Goal: Task Accomplishment & Management: Manage account settings

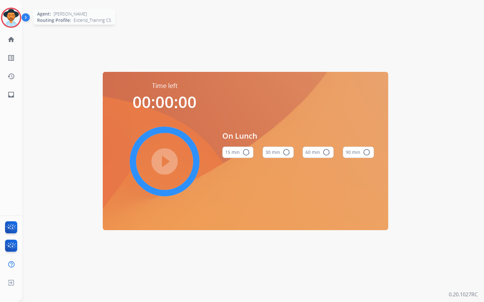
click at [16, 18] on img at bounding box center [11, 18] width 18 height 18
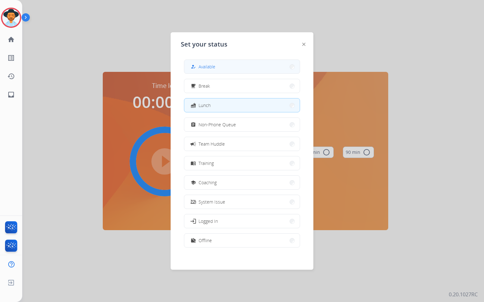
click at [217, 64] on button "how_to_reg Available" at bounding box center [241, 67] width 115 height 14
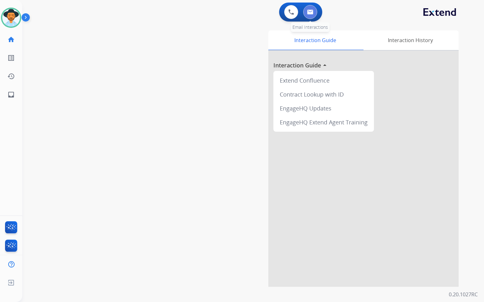
click at [313, 16] on button at bounding box center [310, 12] width 14 height 14
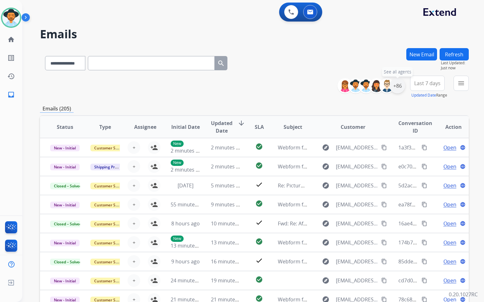
click at [400, 85] on div "+86" at bounding box center [397, 85] width 15 height 15
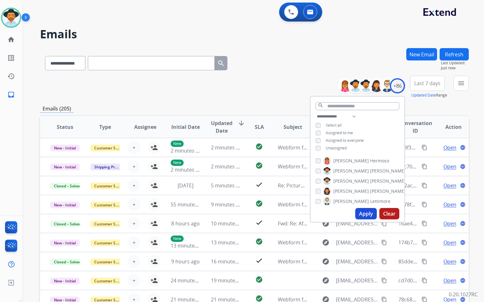
click at [331, 147] on span "Unassigned" at bounding box center [336, 148] width 21 height 5
click at [363, 213] on button "Apply" at bounding box center [366, 213] width 22 height 11
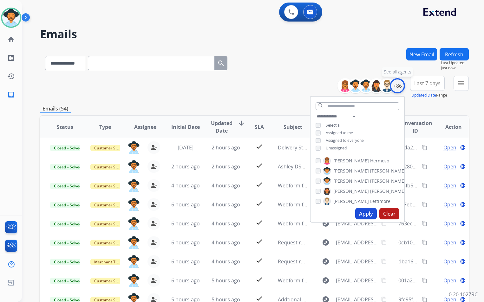
click at [396, 87] on div "+86" at bounding box center [397, 85] width 15 height 15
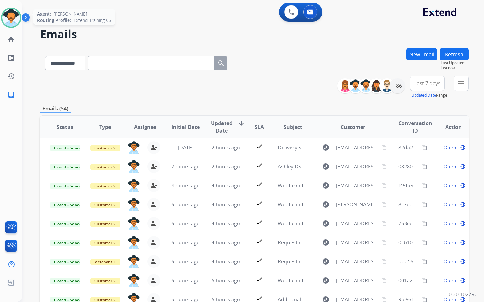
click at [13, 18] on img at bounding box center [11, 18] width 18 height 18
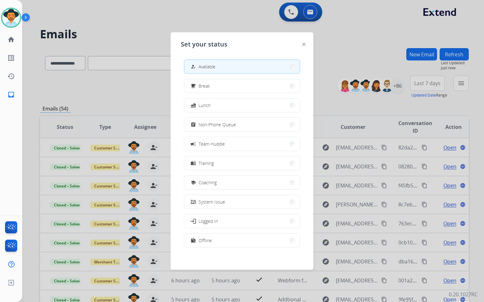
click at [194, 10] on div at bounding box center [242, 151] width 484 height 302
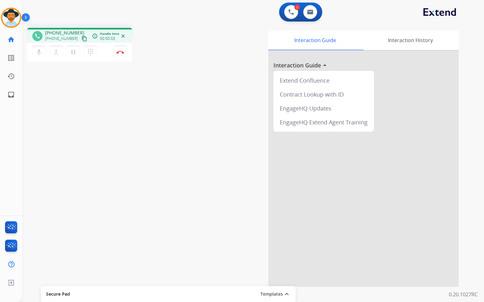
click at [81, 39] on mat-icon "content_copy" at bounding box center [84, 39] width 6 height 6
click at [120, 54] on img at bounding box center [120, 52] width 8 height 3
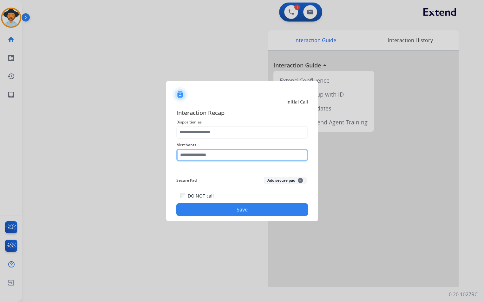
click at [231, 156] on input "text" at bounding box center [242, 155] width 132 height 13
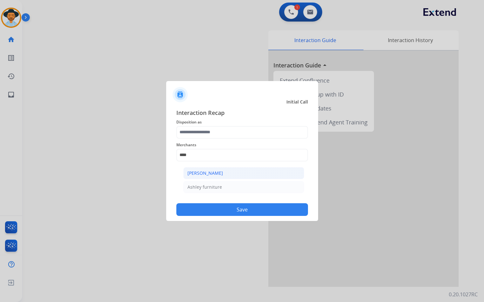
click at [215, 174] on div "[PERSON_NAME]" at bounding box center [205, 173] width 36 height 6
type input "**********"
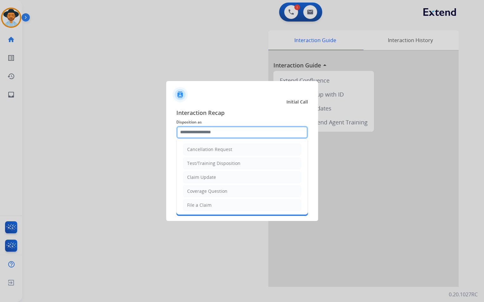
click at [209, 130] on input "text" at bounding box center [242, 132] width 132 height 13
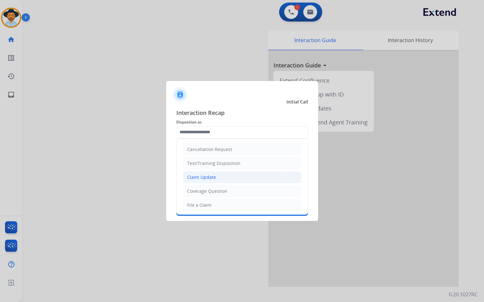
click at [229, 176] on li "Claim Update" at bounding box center [242, 178] width 118 height 12
type input "**********"
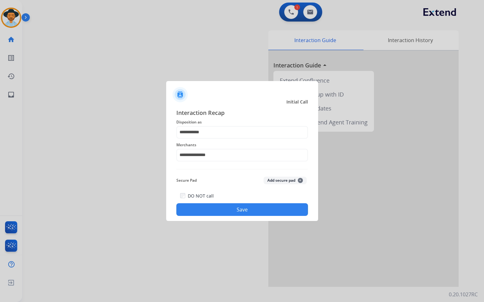
drag, startPoint x: 235, startPoint y: 207, endPoint x: 242, endPoint y: 207, distance: 7.3
click at [234, 207] on button "Save" at bounding box center [242, 210] width 132 height 13
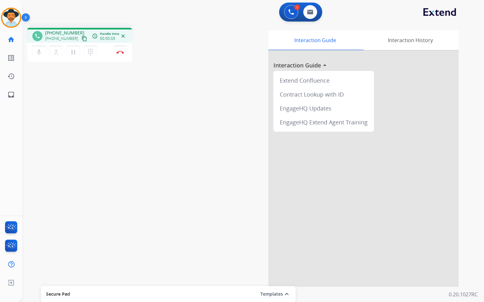
click at [81, 37] on mat-icon "content_copy" at bounding box center [84, 39] width 6 height 6
click at [73, 54] on mat-icon "pause" at bounding box center [73, 53] width 8 height 8
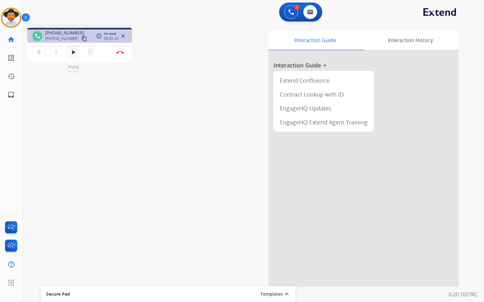
click at [73, 54] on mat-icon "play_arrow" at bounding box center [73, 53] width 8 height 8
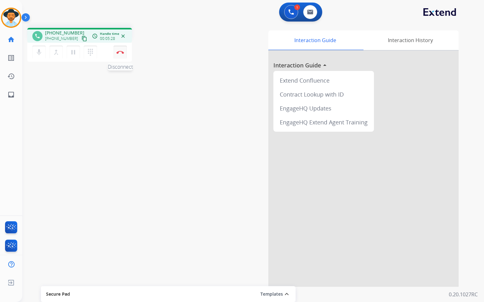
click at [120, 54] on img at bounding box center [120, 52] width 8 height 3
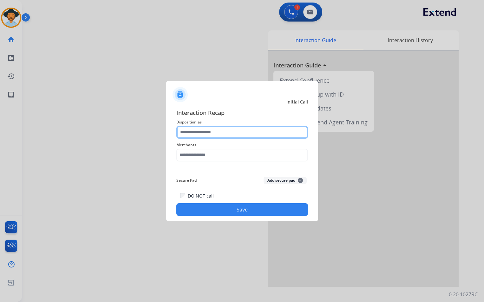
click at [229, 132] on input "text" at bounding box center [242, 132] width 132 height 13
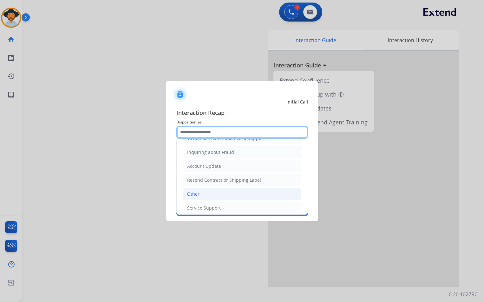
scroll to position [99, 0]
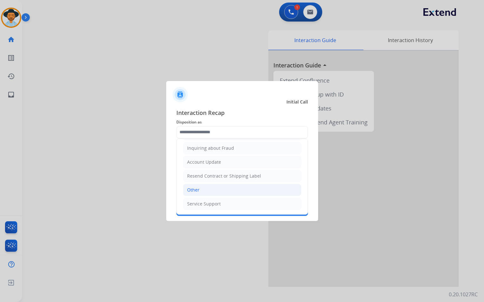
click at [213, 188] on li "Other" at bounding box center [242, 190] width 118 height 12
type input "*****"
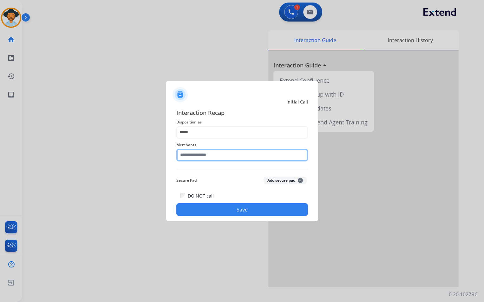
click at [212, 149] on input "text" at bounding box center [242, 155] width 132 height 13
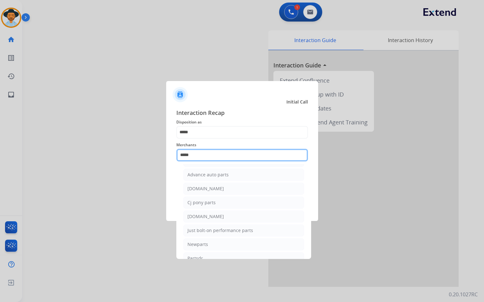
scroll to position [0, 0]
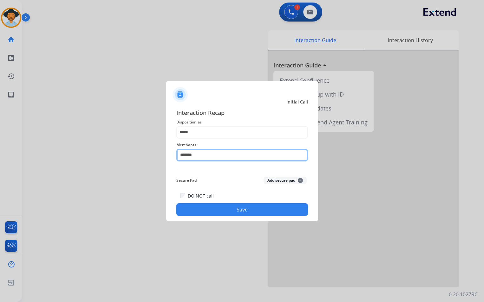
drag, startPoint x: 208, startPoint y: 156, endPoint x: 149, endPoint y: 164, distance: 59.8
click at [0, 162] on app-contact-recap-modal "Initial Call Interaction Recap Disposition as ***** Merchants ******* Secure Pa…" at bounding box center [0, 151] width 0 height 302
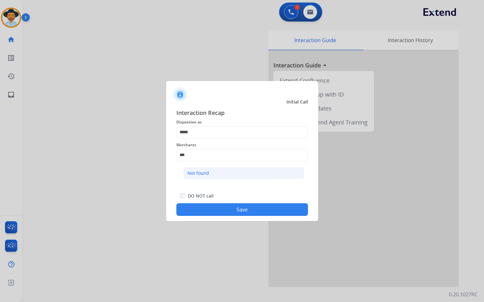
click at [241, 175] on li "Not found" at bounding box center [243, 173] width 121 height 12
type input "*********"
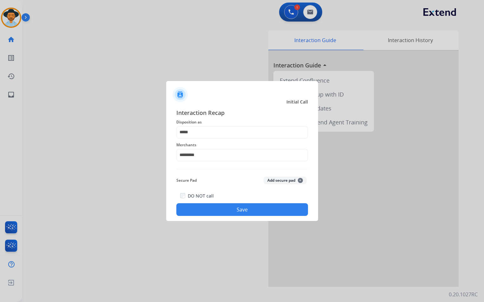
click at [243, 209] on button "Save" at bounding box center [242, 210] width 132 height 13
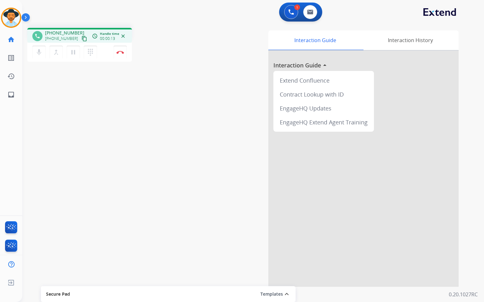
click at [81, 39] on mat-icon "content_copy" at bounding box center [84, 39] width 6 height 6
click at [120, 54] on button "Disconnect" at bounding box center [120, 52] width 13 height 13
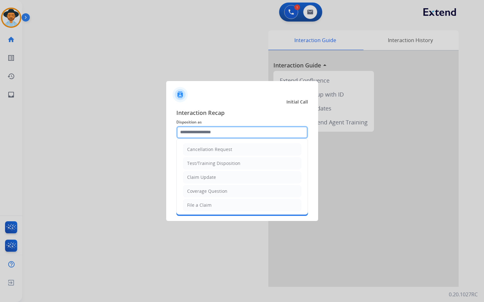
click at [220, 130] on input "text" at bounding box center [242, 132] width 132 height 13
click at [208, 204] on div "File a Claim" at bounding box center [199, 205] width 24 height 6
type input "**********"
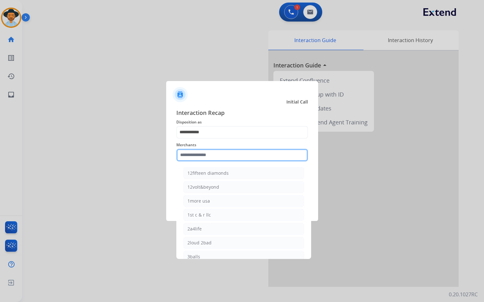
click at [216, 158] on input "text" at bounding box center [242, 155] width 132 height 13
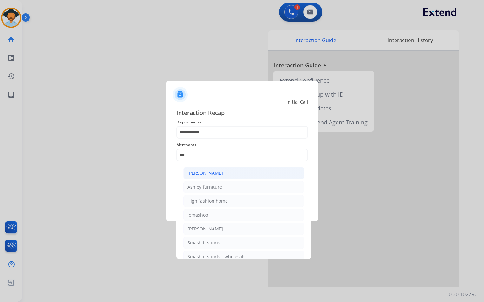
click at [237, 174] on li "[PERSON_NAME]" at bounding box center [243, 173] width 121 height 12
type input "**********"
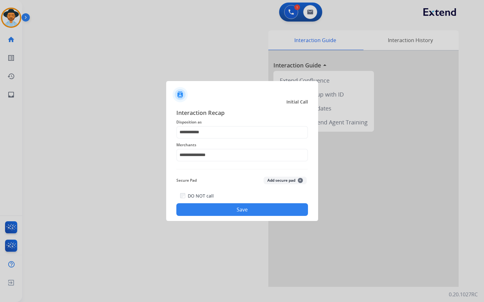
click at [225, 212] on button "Save" at bounding box center [242, 210] width 132 height 13
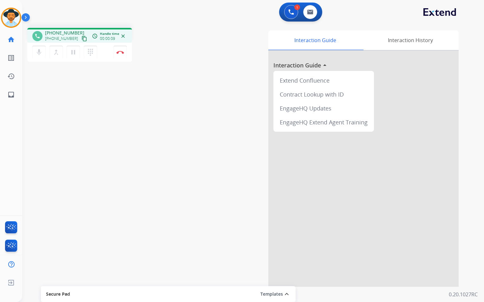
click at [81, 38] on mat-icon "content_copy" at bounding box center [84, 39] width 6 height 6
click at [120, 54] on button "Disconnect" at bounding box center [120, 52] width 13 height 13
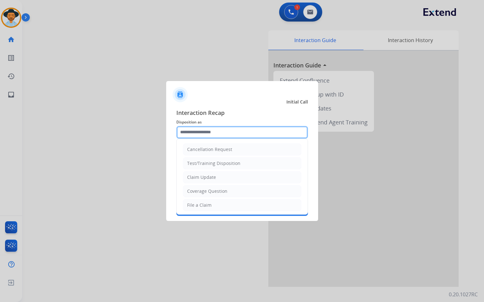
click at [232, 131] on input "text" at bounding box center [242, 132] width 132 height 13
drag, startPoint x: 216, startPoint y: 204, endPoint x: 215, endPoint y: 190, distance: 14.3
click at [215, 204] on li "File a Claim" at bounding box center [242, 205] width 118 height 12
type input "**********"
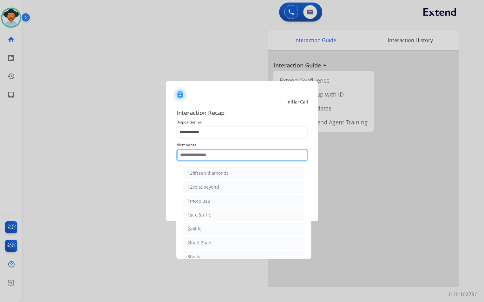
click at [224, 155] on input "text" at bounding box center [242, 155] width 132 height 13
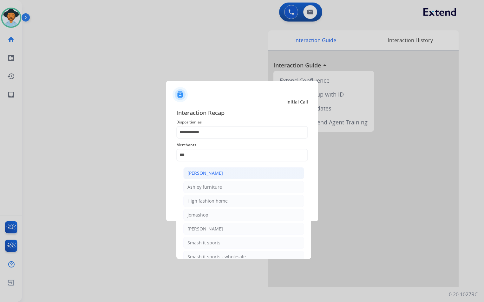
click at [223, 175] on li "[PERSON_NAME]" at bounding box center [243, 173] width 121 height 12
type input "**********"
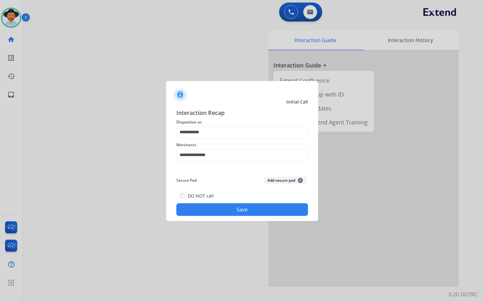
click at [234, 209] on button "Save" at bounding box center [242, 210] width 132 height 13
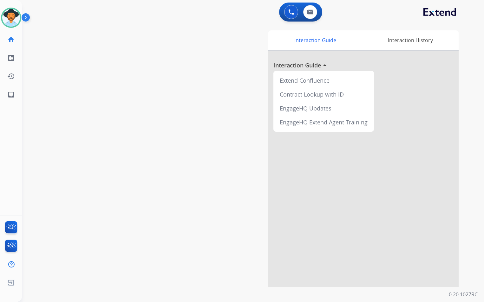
click at [253, 181] on div "Interaction Guide Interaction History Interaction Guide arrow_drop_up Extend Co…" at bounding box center [326, 158] width 264 height 257
click at [16, 21] on img at bounding box center [11, 18] width 18 height 18
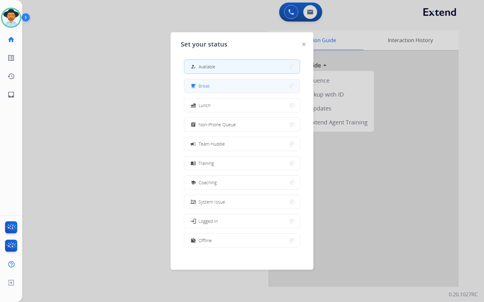
click at [212, 86] on button "free_breakfast Break" at bounding box center [241, 86] width 115 height 14
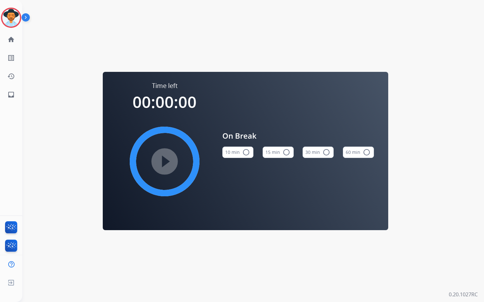
click at [293, 150] on div "10 min radio_button_unchecked 15 min radio_button_unchecked 30 min radio_button…" at bounding box center [298, 153] width 152 height 22
click at [283, 151] on mat-icon "radio_button_unchecked" at bounding box center [287, 153] width 8 height 8
click at [166, 158] on mat-icon "play_circle_filled" at bounding box center [165, 162] width 8 height 8
click at [304, 27] on div "Time left 00:01:03 pause_circle_filled On Break 10 min radio_button_unchecked 1…" at bounding box center [245, 151] width 446 height 302
click at [11, 20] on img at bounding box center [11, 18] width 18 height 18
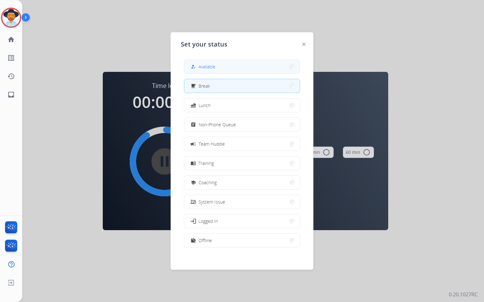
click at [263, 63] on button "how_to_reg Available" at bounding box center [241, 67] width 115 height 14
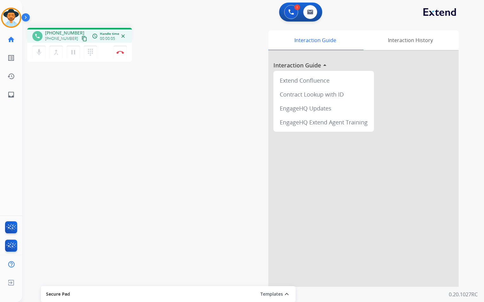
click at [81, 39] on mat-icon "content_copy" at bounding box center [84, 39] width 6 height 6
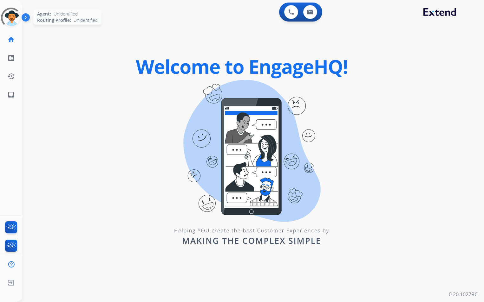
click at [12, 21] on div at bounding box center [11, 17] width 23 height 23
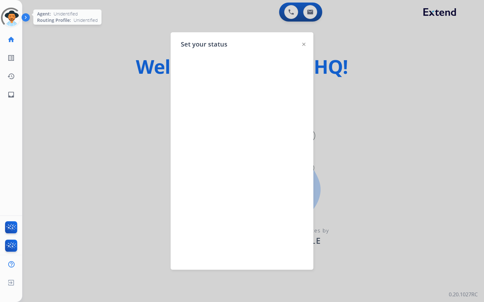
click at [12, 17] on div at bounding box center [10, 17] width 25 height 25
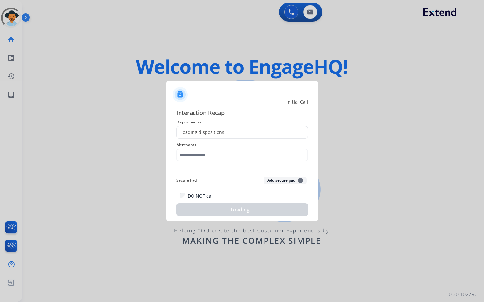
click at [250, 132] on div "Loading dispositions..." at bounding box center [242, 132] width 132 height 13
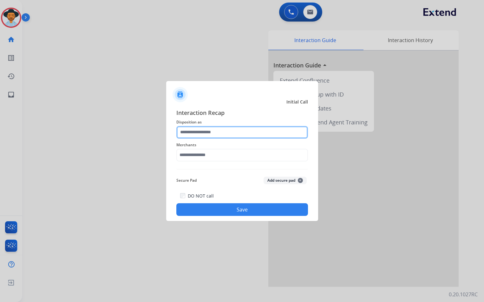
click at [247, 132] on input "text" at bounding box center [242, 132] width 132 height 13
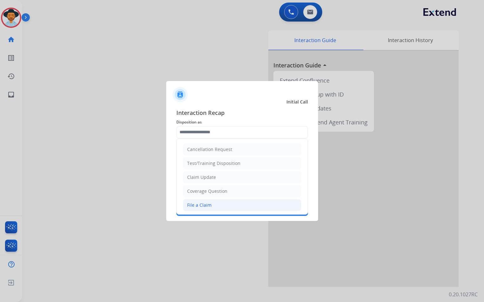
click at [211, 207] on li "File a Claim" at bounding box center [242, 205] width 118 height 12
type input "**********"
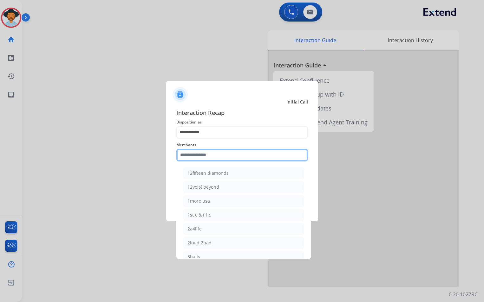
click at [210, 157] on input "text" at bounding box center [242, 155] width 132 height 13
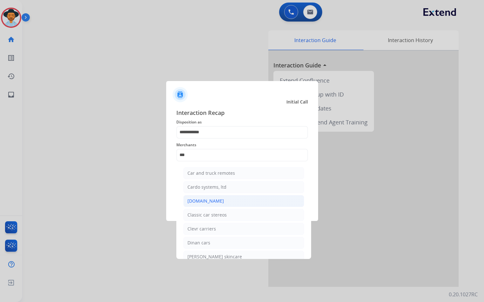
click at [213, 205] on li "Carparts.com" at bounding box center [243, 201] width 121 height 12
type input "**********"
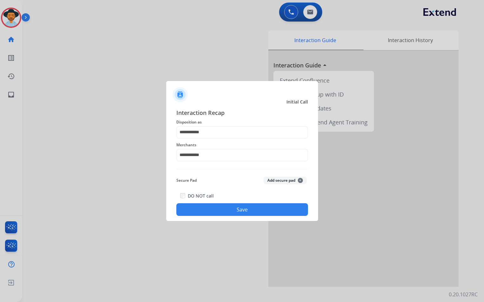
click at [229, 209] on button "Save" at bounding box center [242, 210] width 132 height 13
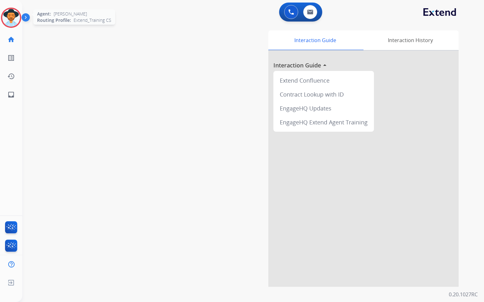
click at [7, 18] on img at bounding box center [11, 18] width 18 height 18
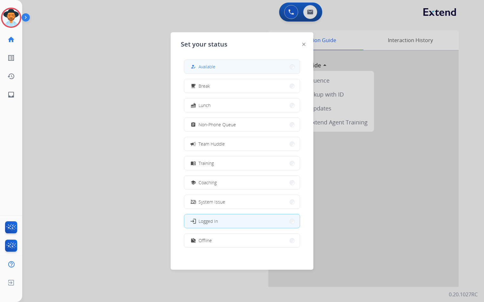
click at [239, 65] on button "how_to_reg Available" at bounding box center [241, 67] width 115 height 14
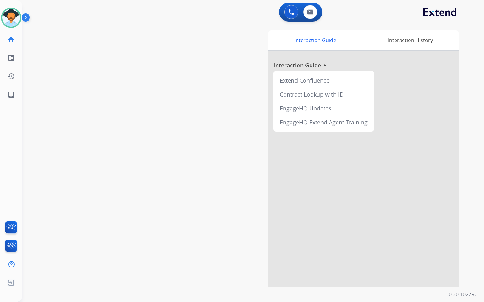
drag, startPoint x: 158, startPoint y: 99, endPoint x: 151, endPoint y: 99, distance: 7.3
click at [156, 99] on div "swap_horiz Break voice bridge close_fullscreen Connect 3-Way Call merge_type Se…" at bounding box center [245, 155] width 446 height 264
click at [10, 16] on img at bounding box center [11, 18] width 18 height 18
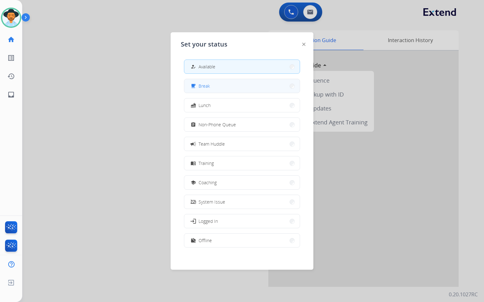
click at [231, 90] on button "free_breakfast Break" at bounding box center [241, 86] width 115 height 14
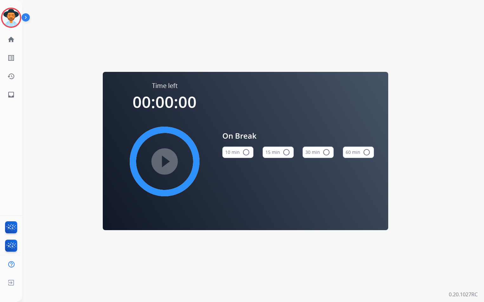
click at [0, 23] on div "Reginald Break Edit Avatar Agent: Reginald Routing Profile: Extend_Training CS" at bounding box center [11, 18] width 22 height 20
click at [7, 18] on img at bounding box center [11, 18] width 18 height 18
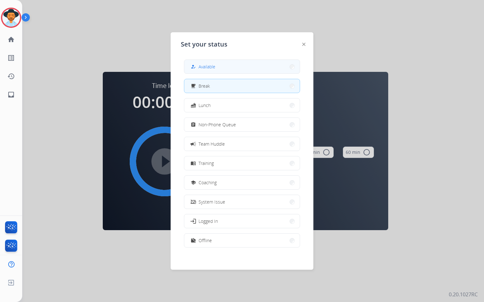
click at [242, 68] on button "how_to_reg Available" at bounding box center [241, 67] width 115 height 14
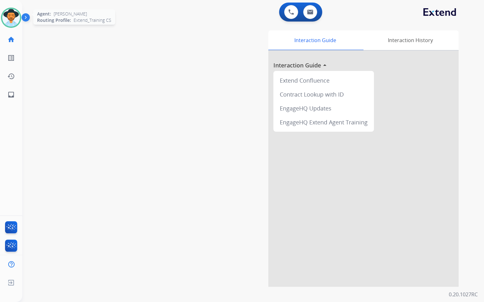
click at [15, 18] on img at bounding box center [11, 18] width 18 height 18
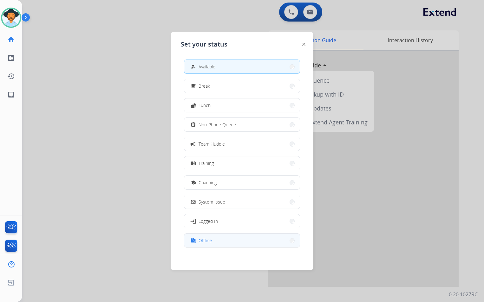
click at [217, 235] on button "work_off Offline" at bounding box center [241, 241] width 115 height 14
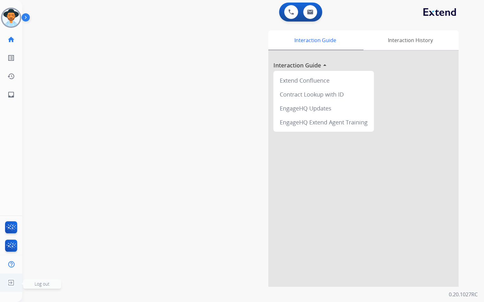
click at [16, 283] on img at bounding box center [10, 283] width 11 height 12
click at [47, 285] on span "Log out" at bounding box center [42, 284] width 15 height 6
